Goal: Information Seeking & Learning: Learn about a topic

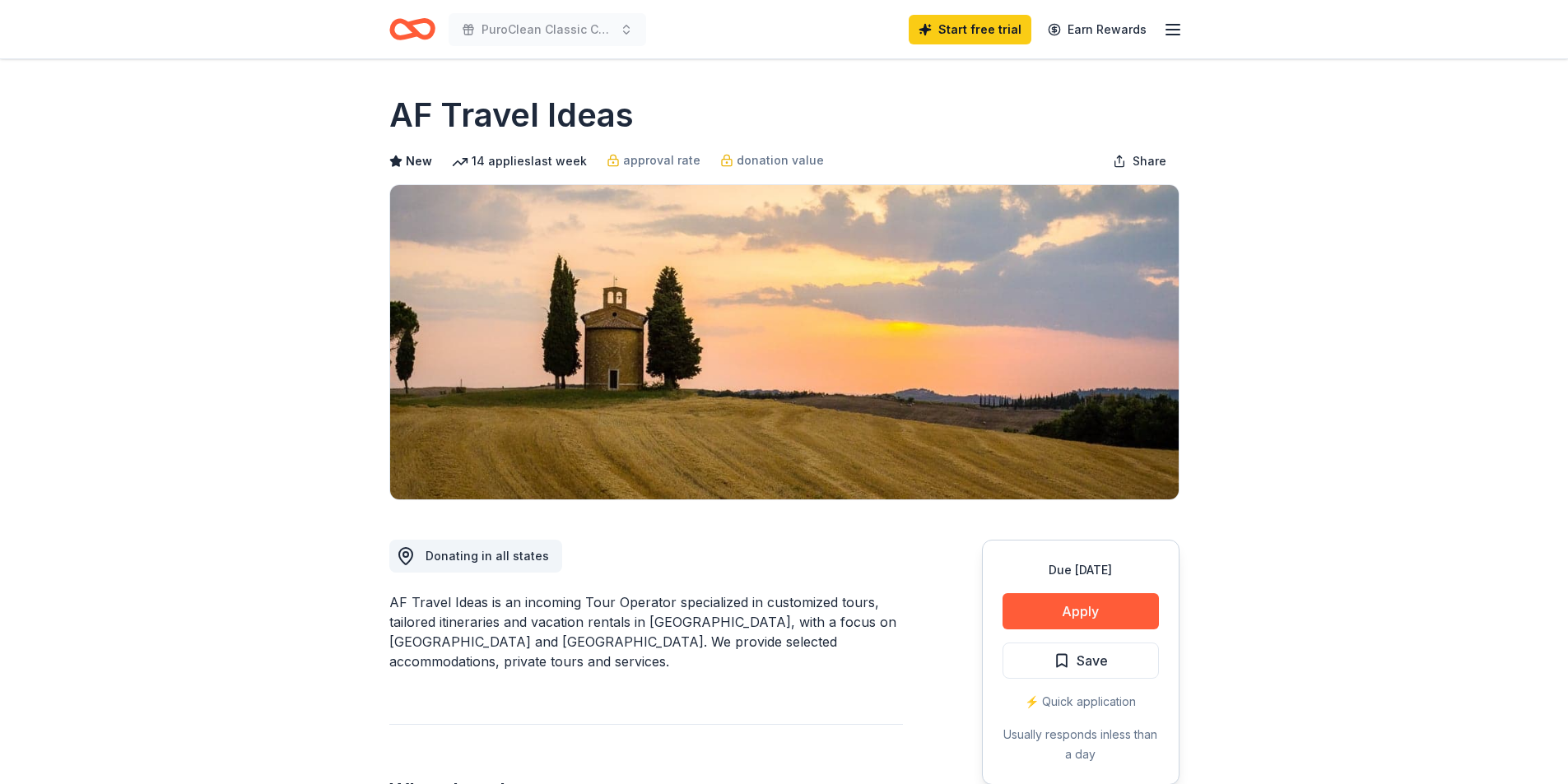
click at [1176, 29] on line "button" at bounding box center [1173, 29] width 13 height 0
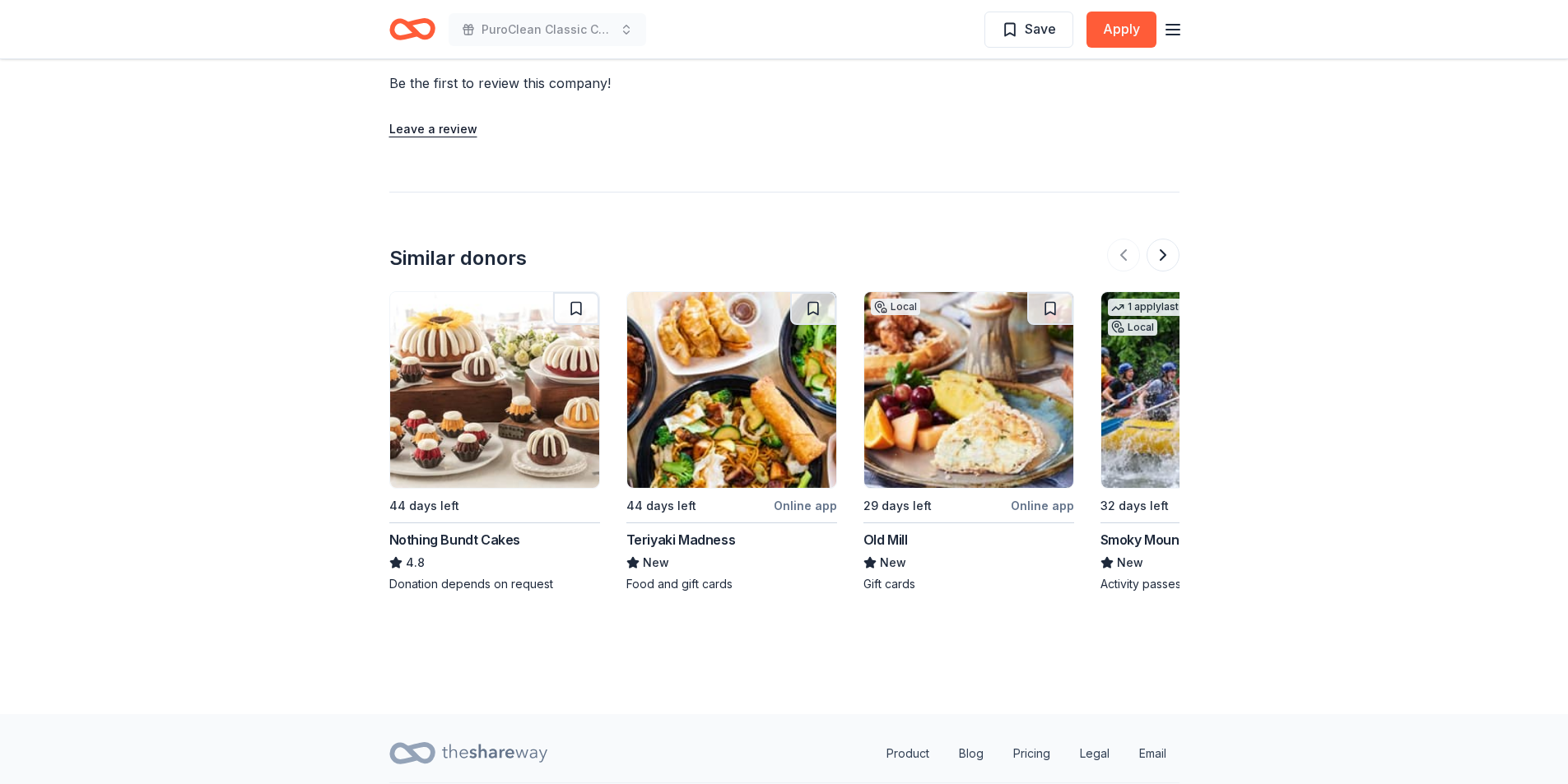
scroll to position [1752, 0]
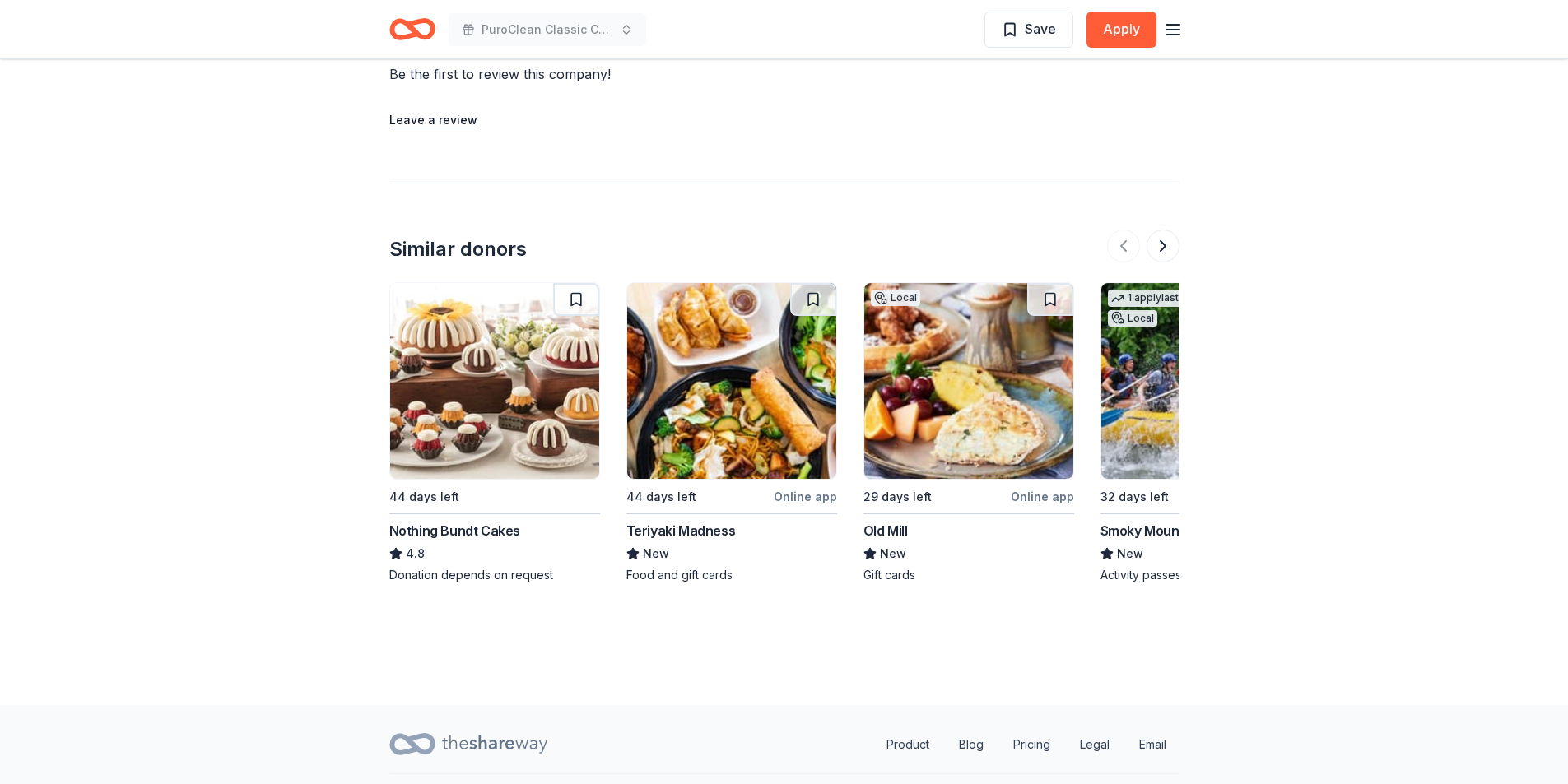
click at [437, 521] on div "Nothing Bundt Cakes" at bounding box center [455, 530] width 131 height 19
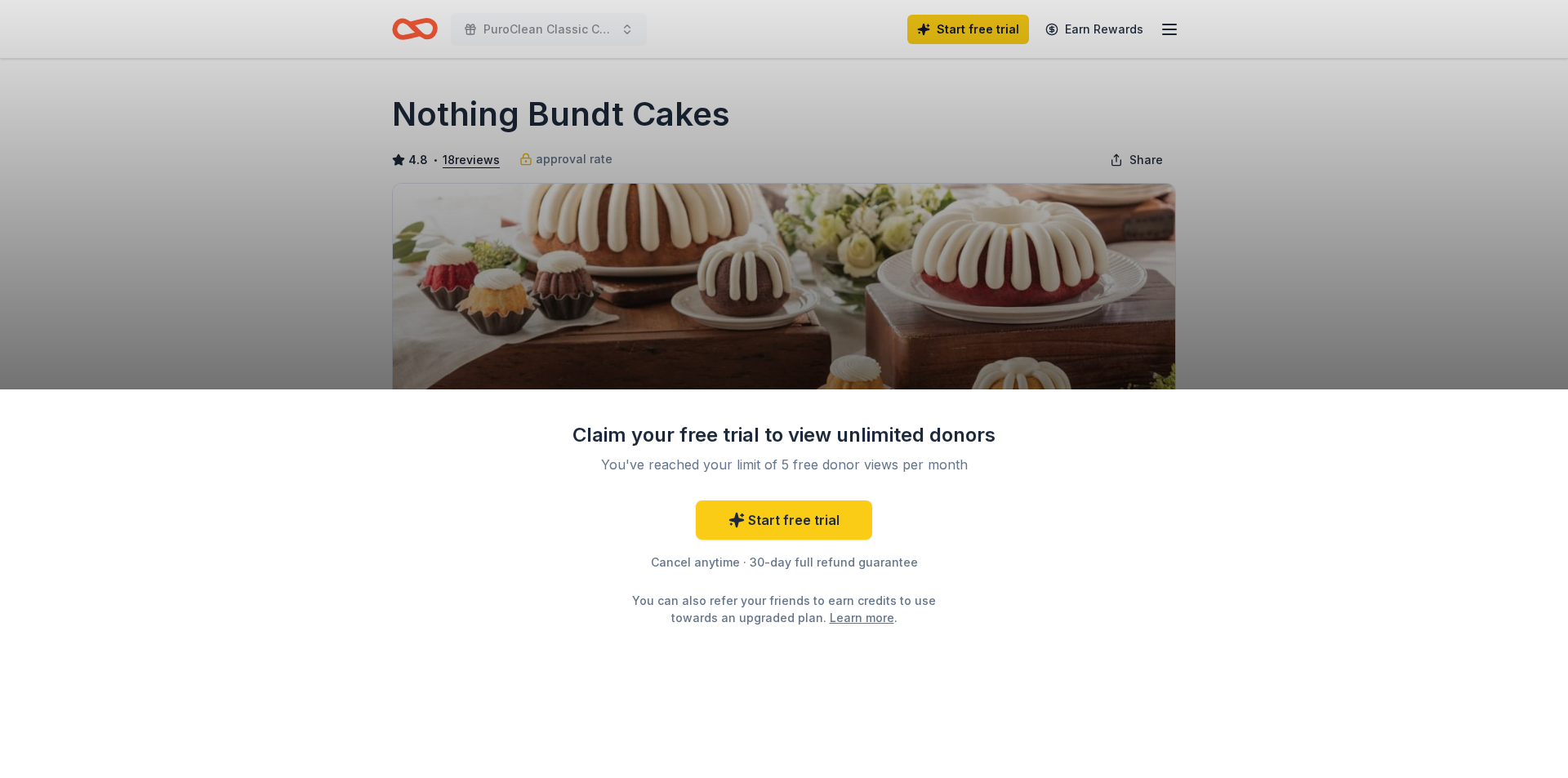
click at [1313, 279] on div "Claim your free trial to view unlimited donors You've reached your limit of 5 f…" at bounding box center [784, 389] width 1568 height 778
